Goal: Find specific page/section: Find specific page/section

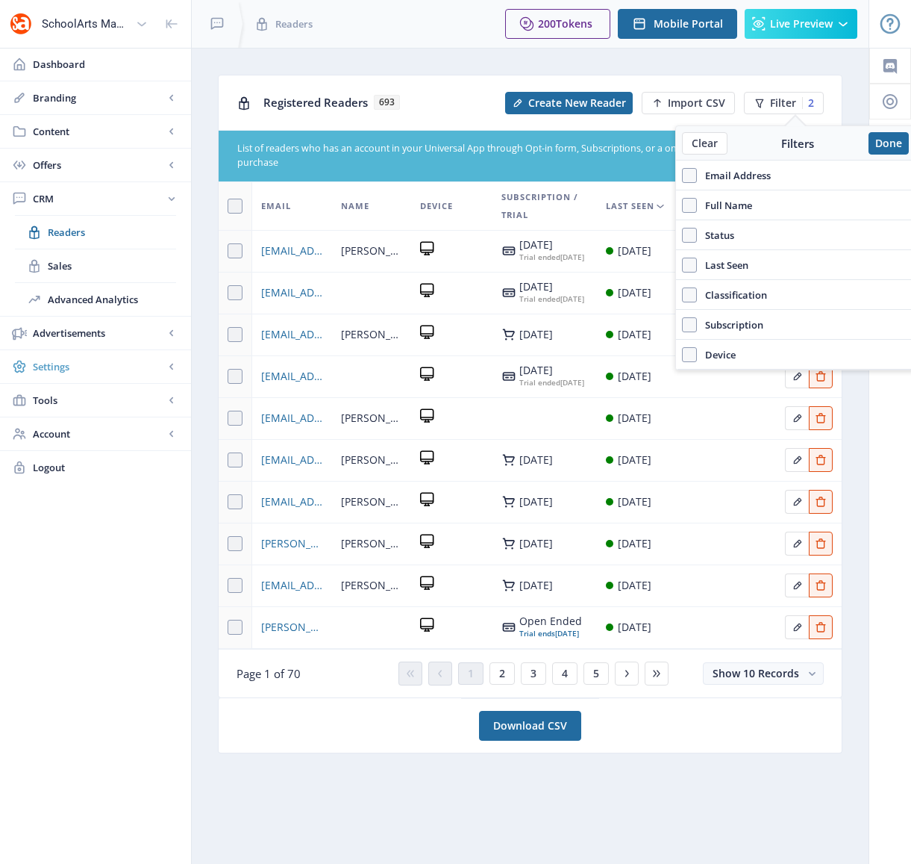
click at [66, 367] on span "Settings" at bounding box center [98, 366] width 131 height 15
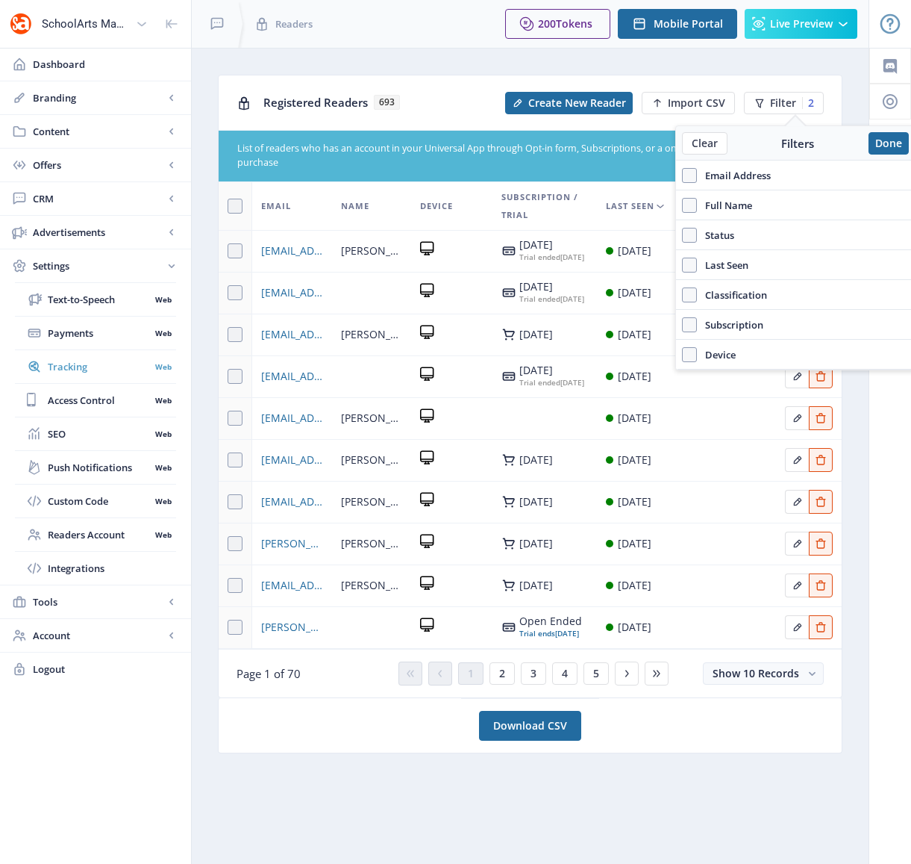
click at [68, 372] on span "Tracking" at bounding box center [99, 366] width 102 height 15
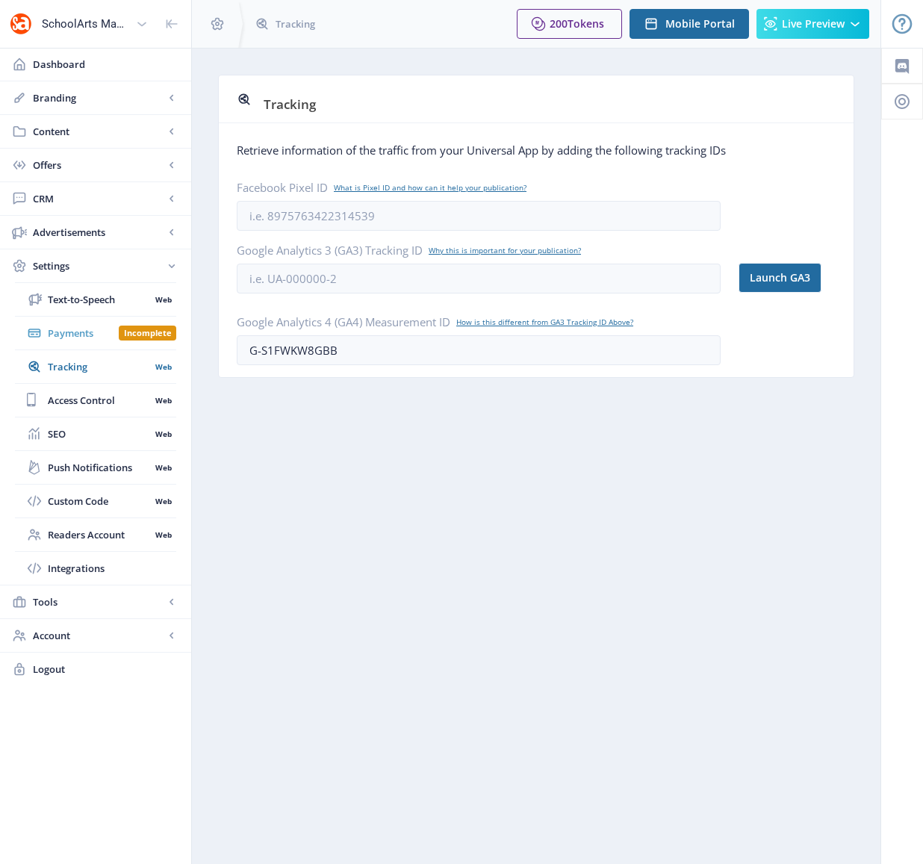
click at [65, 334] on span "Payments" at bounding box center [83, 332] width 71 height 15
